Goal: Task Accomplishment & Management: Complete application form

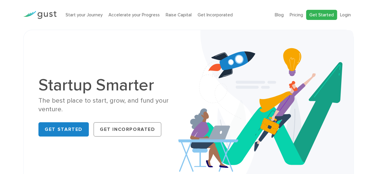
click at [335, 15] on link "Get Started" at bounding box center [321, 15] width 31 height 10
click at [84, 15] on link "Start your Journey" at bounding box center [84, 14] width 37 height 5
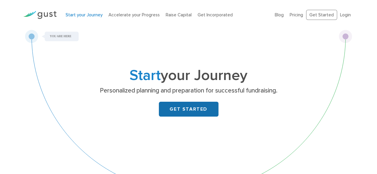
click at [169, 108] on link "GET STARTED" at bounding box center [189, 109] width 60 height 15
